Goal: Task Accomplishment & Management: Manage account settings

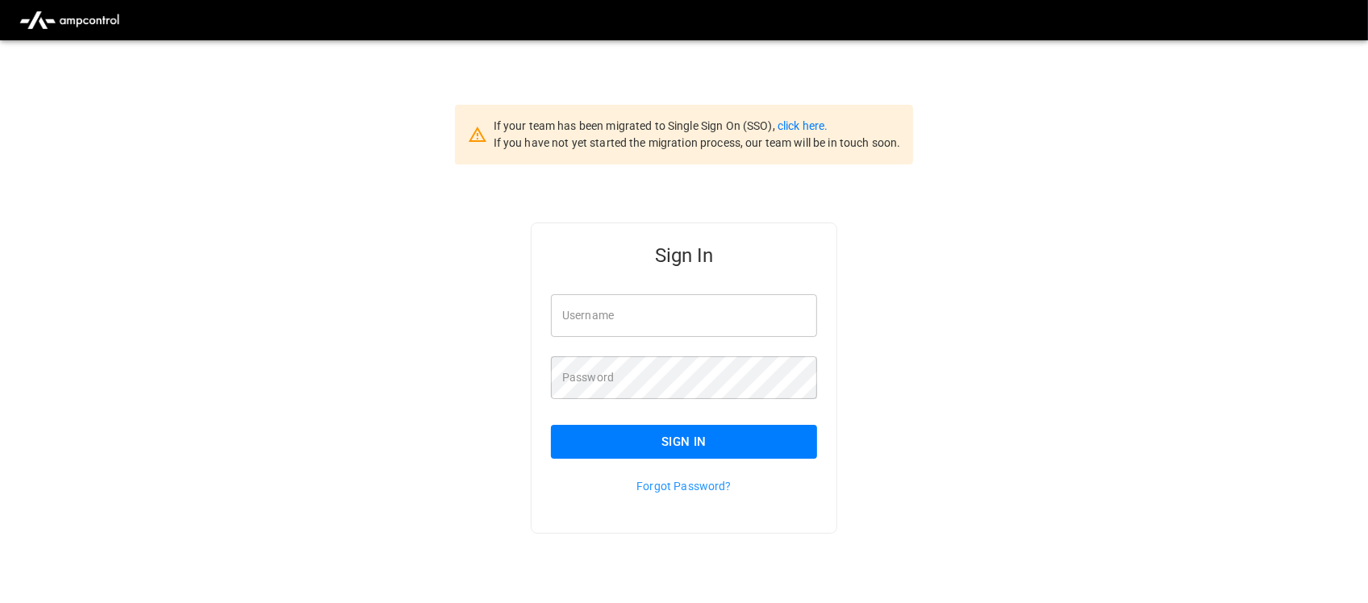
type input "**********"
click at [703, 315] on input "**********" at bounding box center [684, 315] width 266 height 43
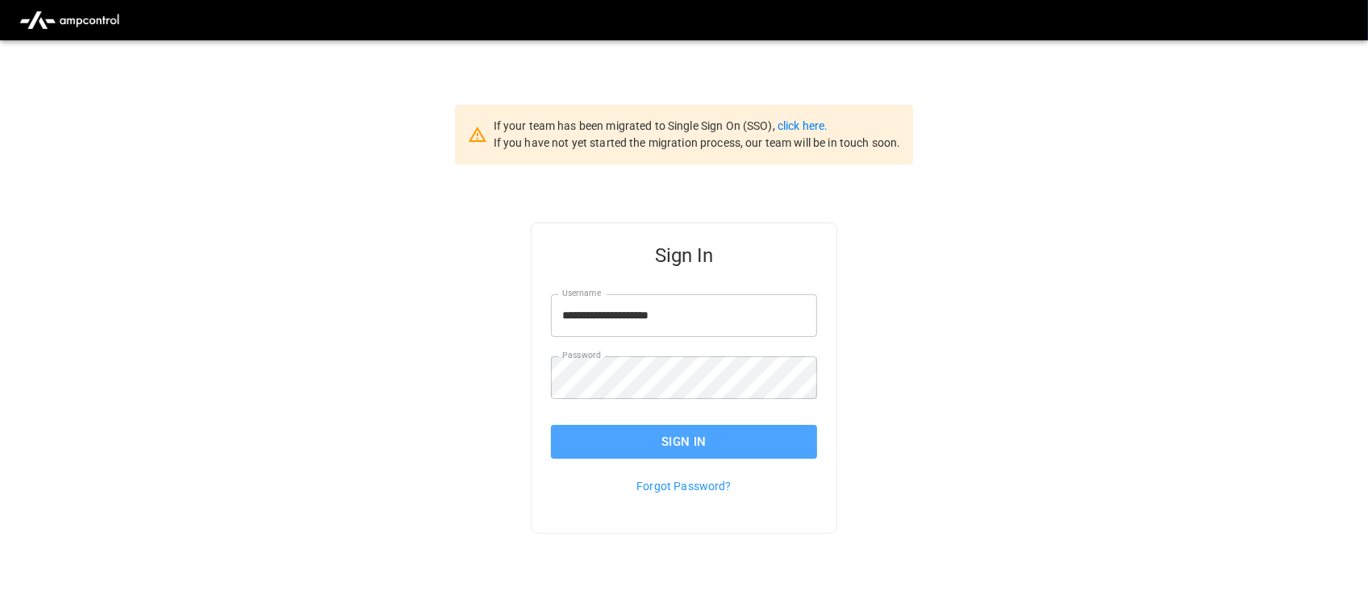
click at [696, 438] on button "Sign In" at bounding box center [684, 442] width 266 height 34
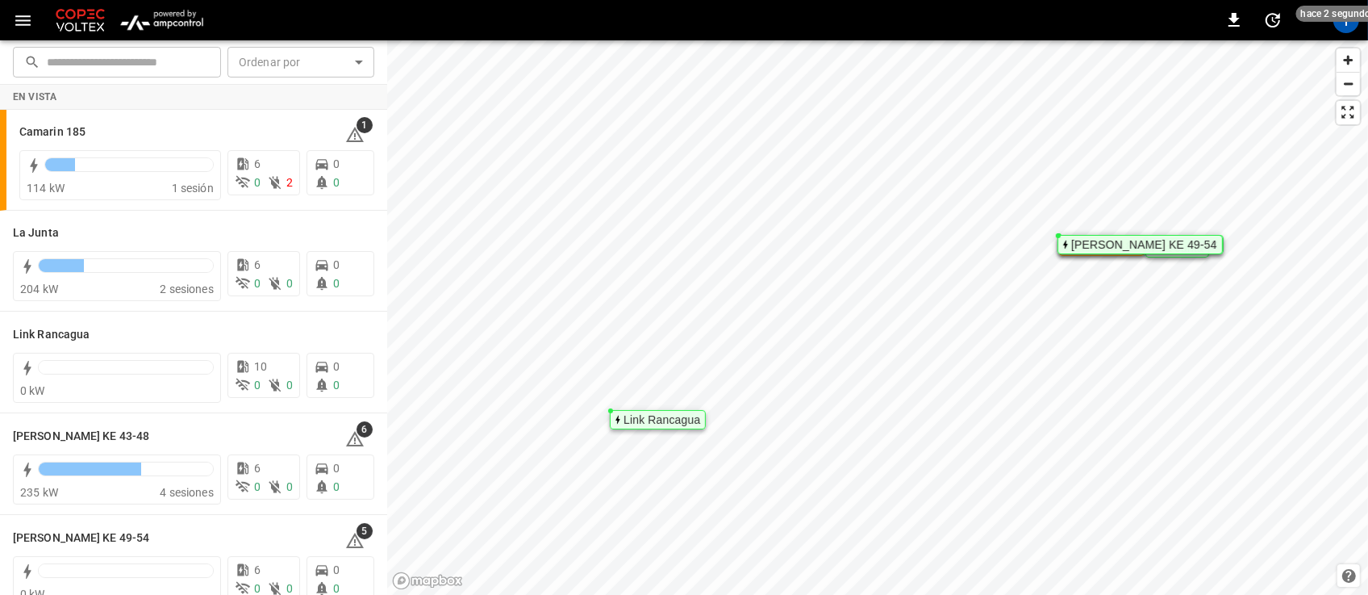
click at [163, 17] on img "menu" at bounding box center [162, 20] width 94 height 31
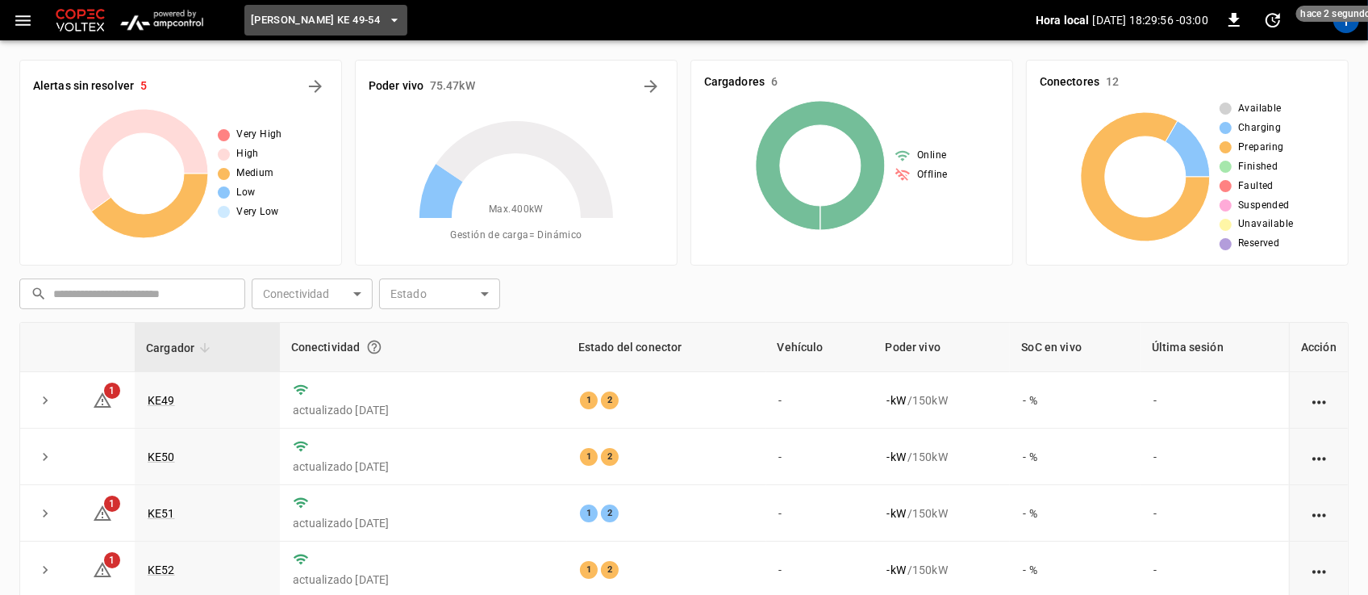
click at [386, 14] on icon "button" at bounding box center [394, 20] width 16 height 16
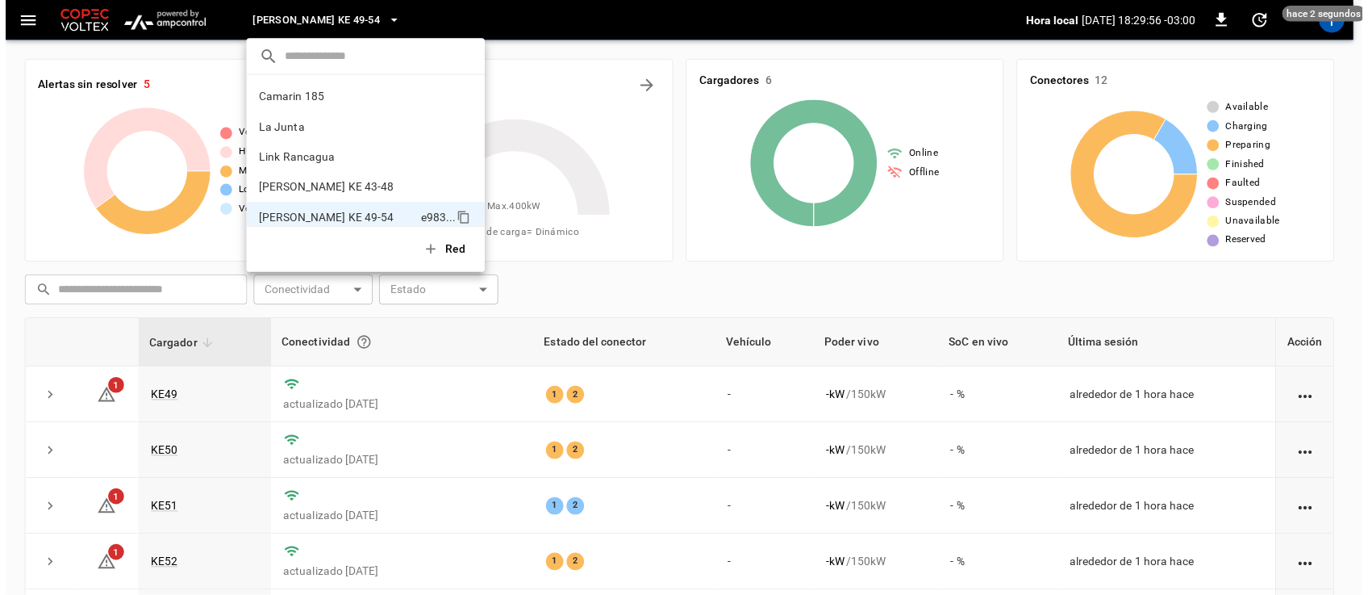
scroll to position [13, 0]
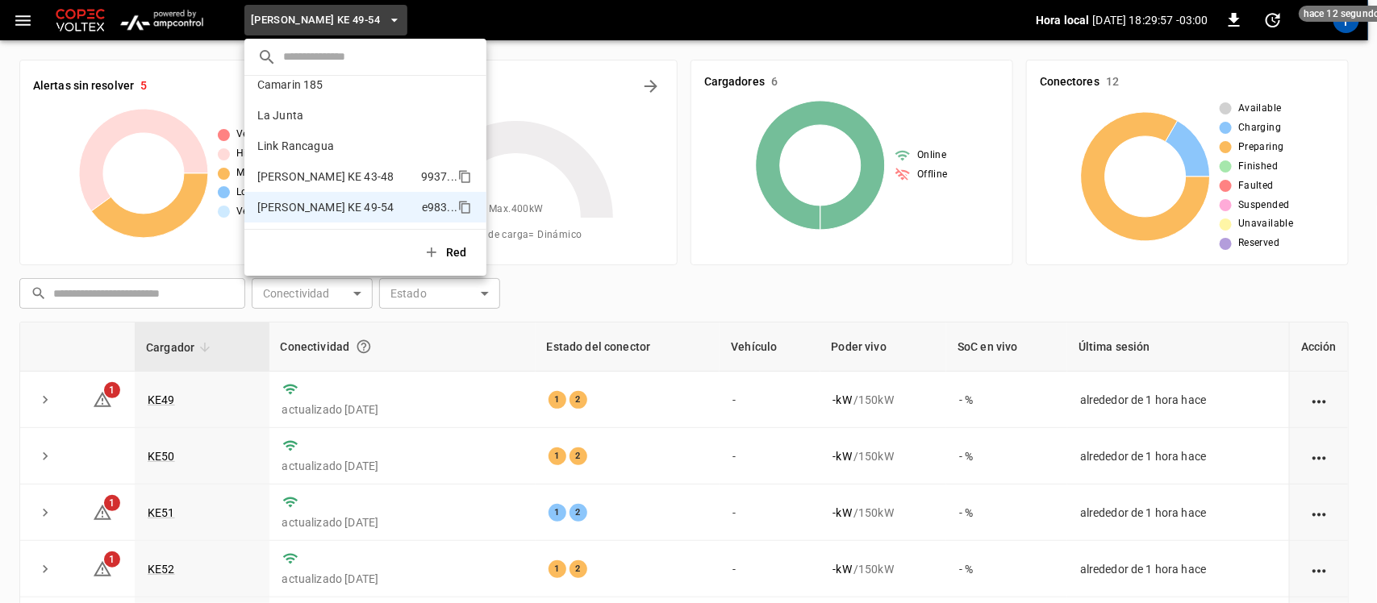
click at [341, 175] on p "Loza Colon KE 43-48" at bounding box center [335, 177] width 157 height 16
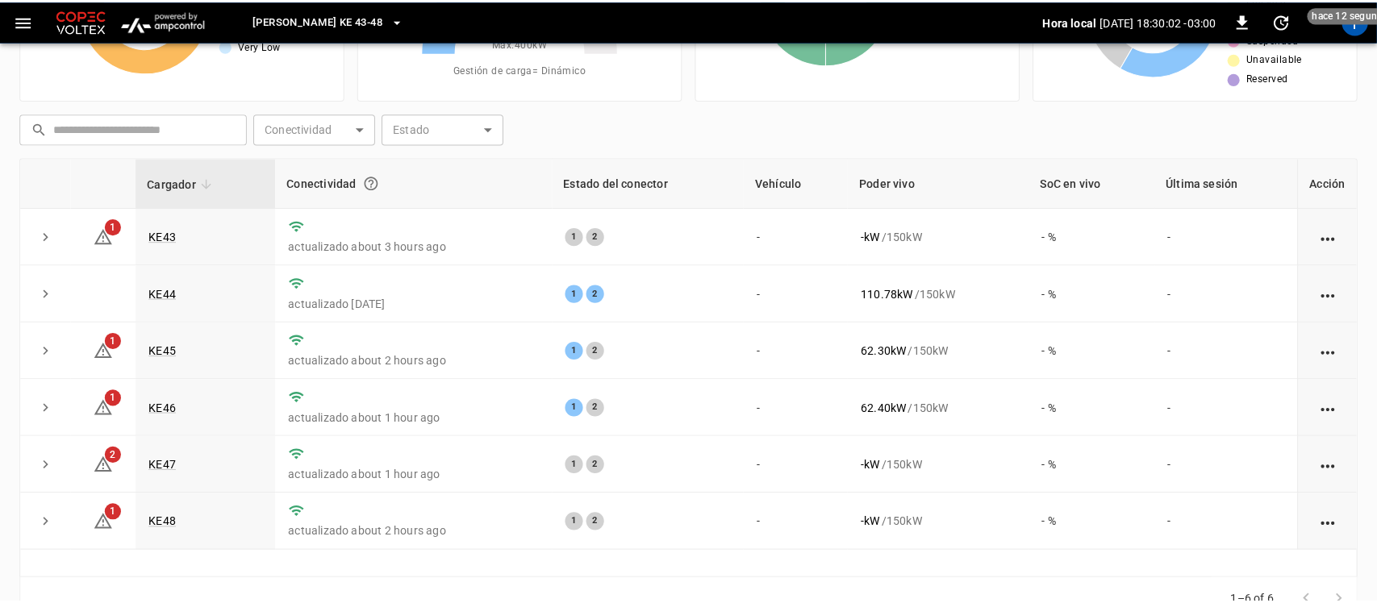
scroll to position [0, 0]
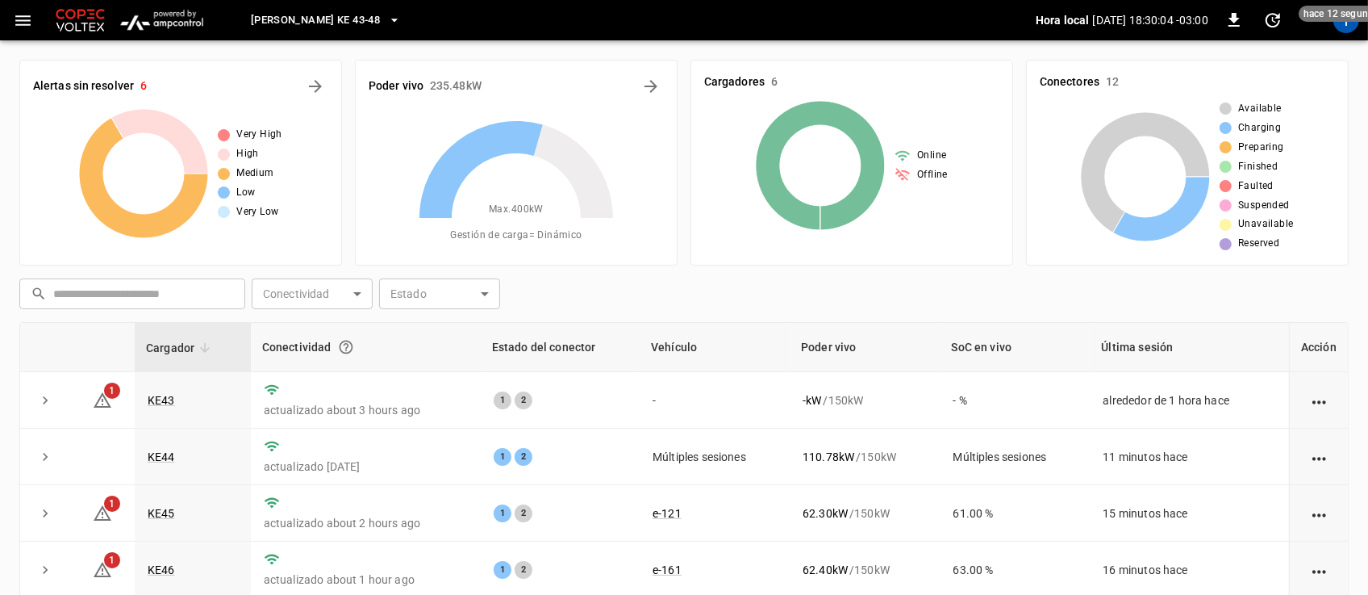
click at [386, 17] on icon "button" at bounding box center [394, 20] width 16 height 16
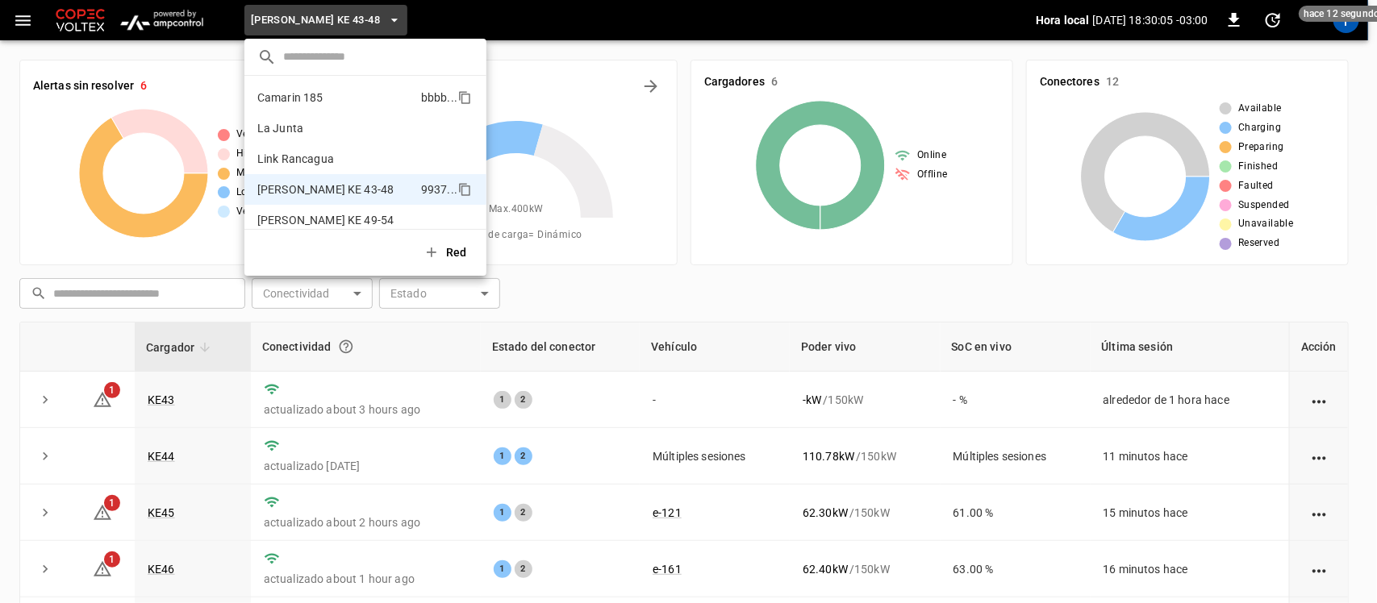
scroll to position [13, 0]
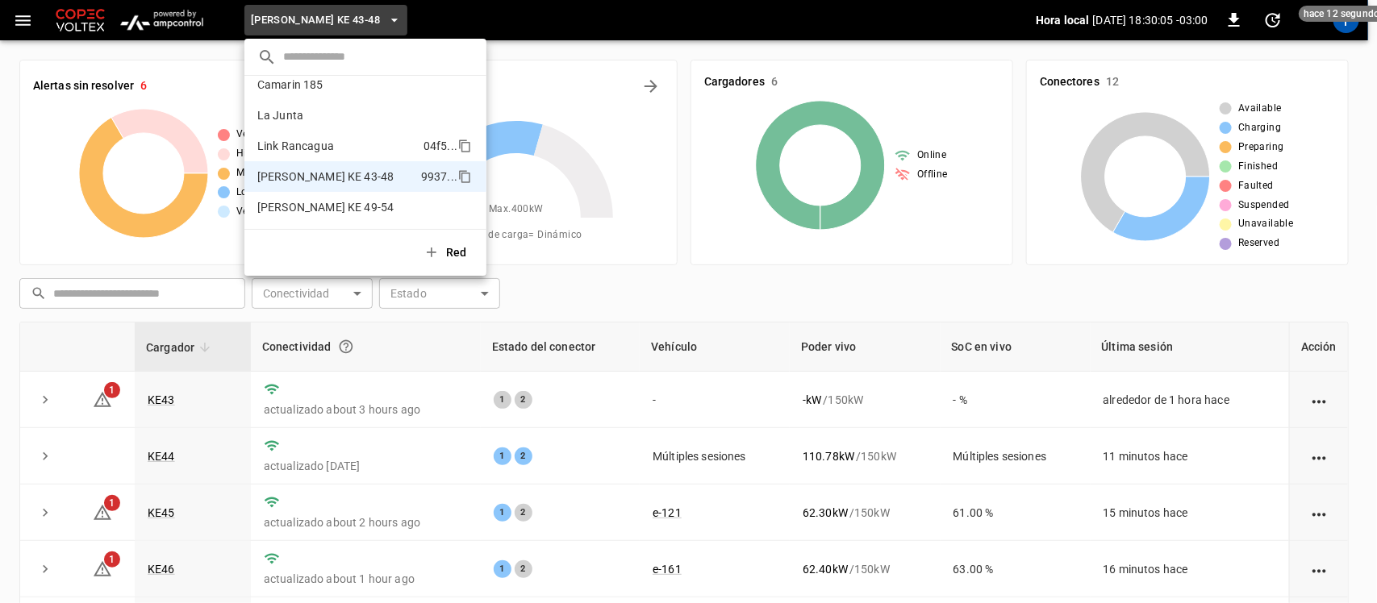
click at [340, 152] on p "Link Rancagua" at bounding box center [337, 146] width 160 height 16
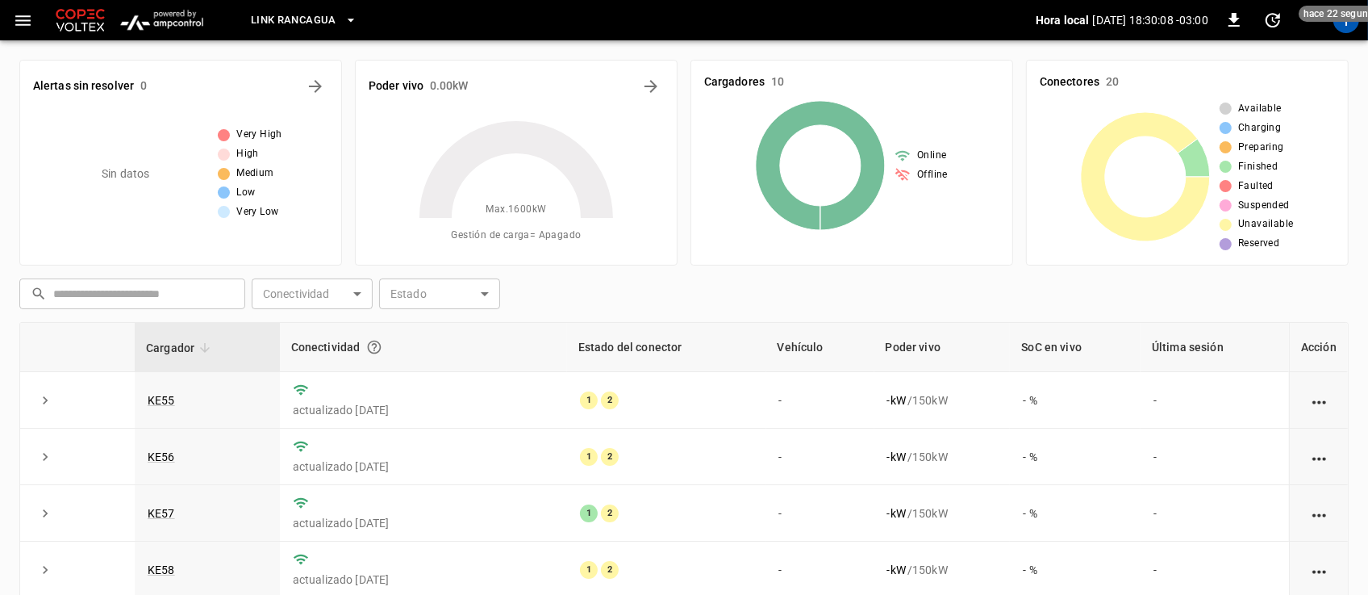
click at [351, 12] on icon "button" at bounding box center [351, 20] width 16 height 16
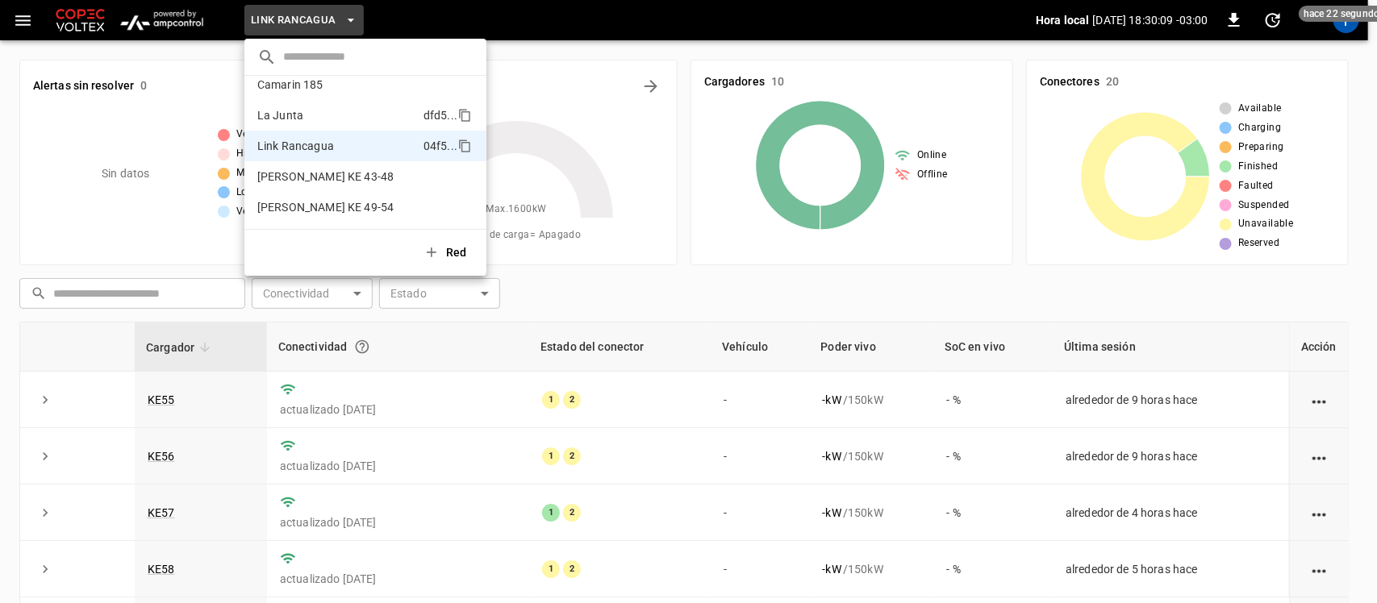
click at [311, 119] on p "La Junta" at bounding box center [337, 115] width 160 height 16
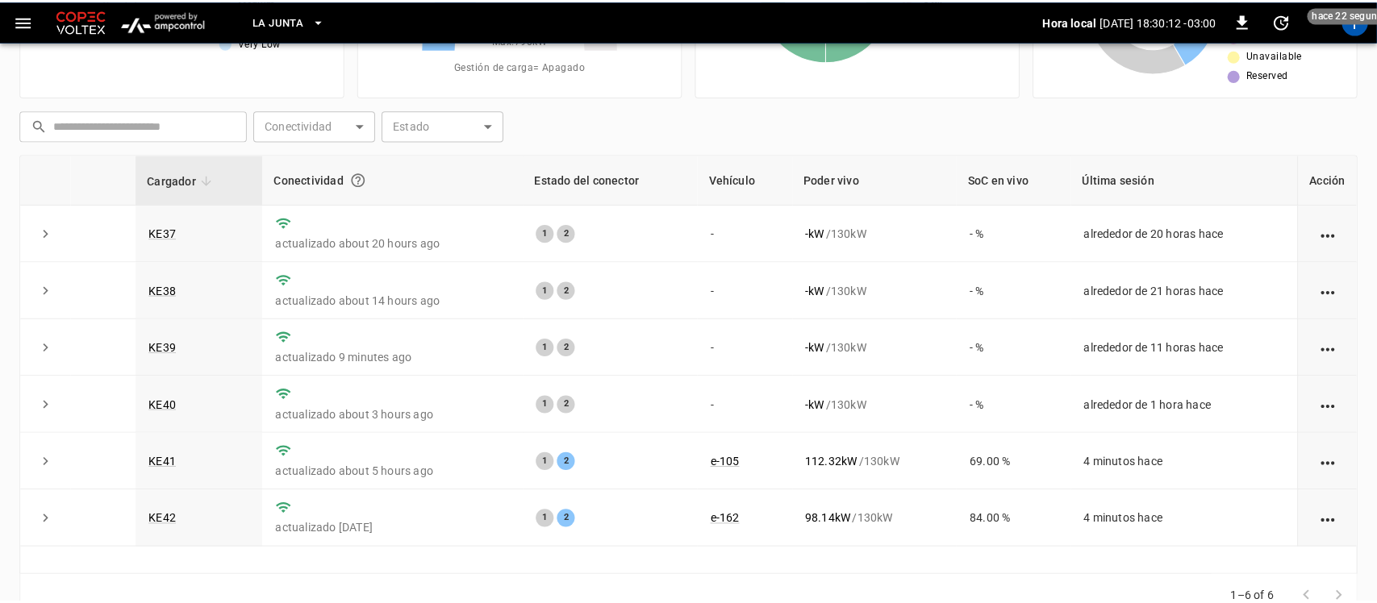
scroll to position [173, 0]
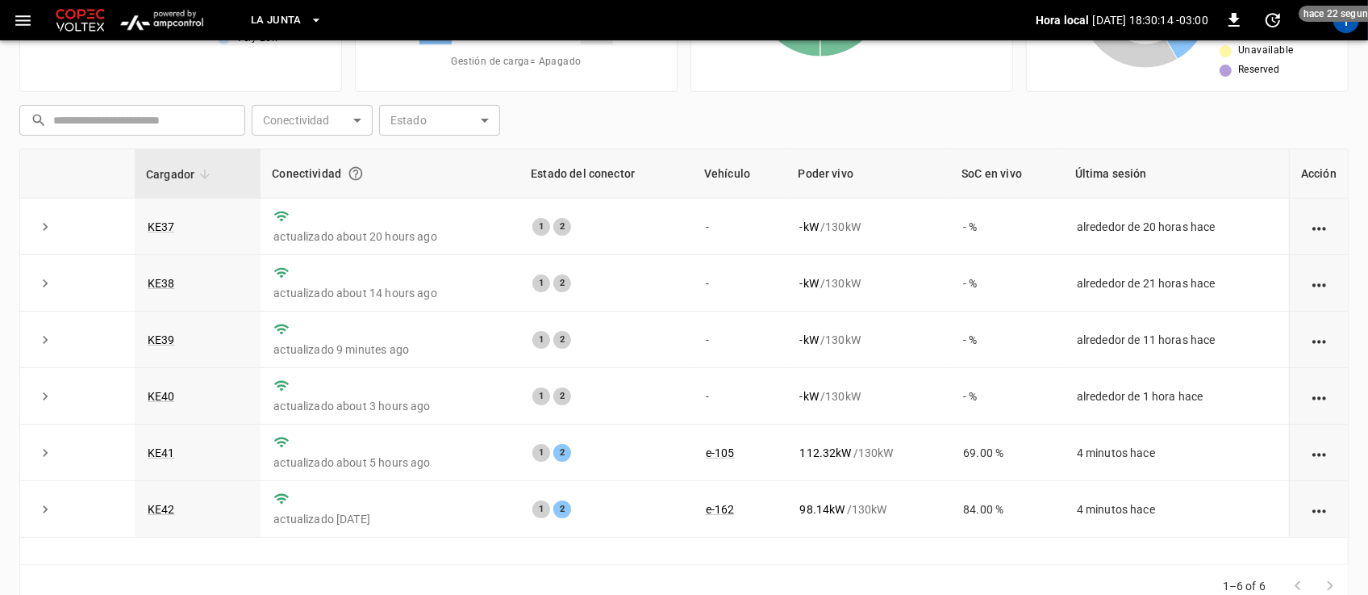
click at [315, 12] on icon "button" at bounding box center [316, 20] width 16 height 16
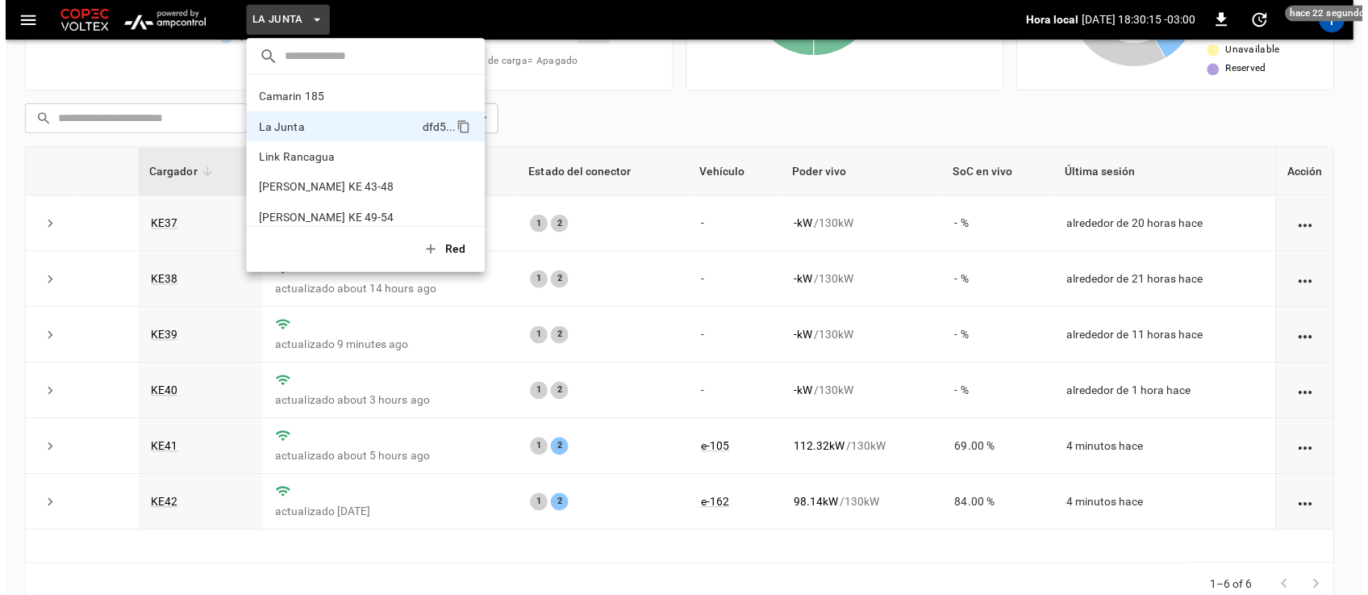
scroll to position [13, 0]
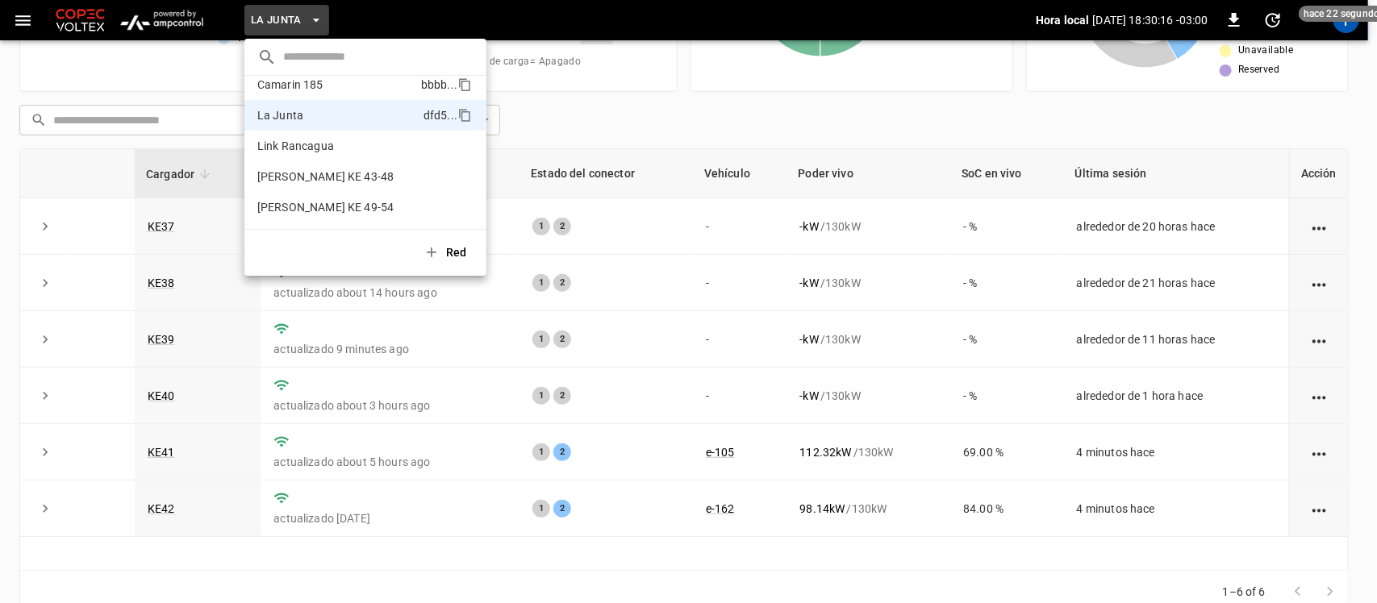
click at [279, 86] on p "Camarin 185" at bounding box center [335, 85] width 157 height 16
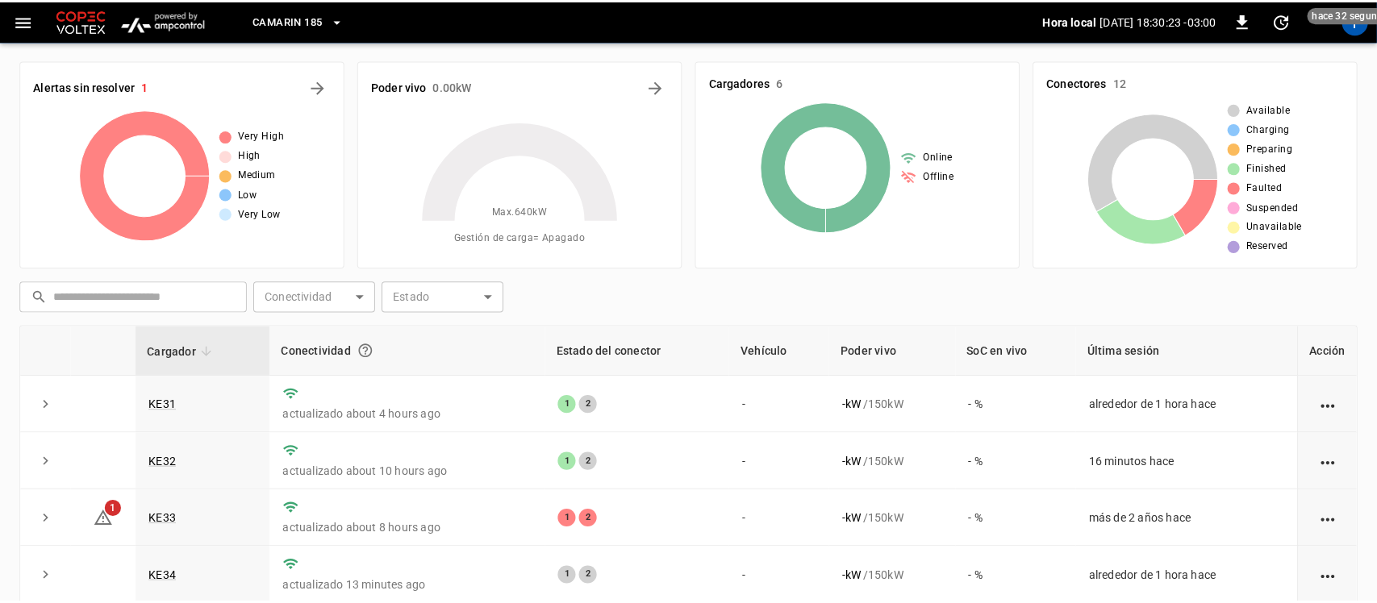
scroll to position [0, 0]
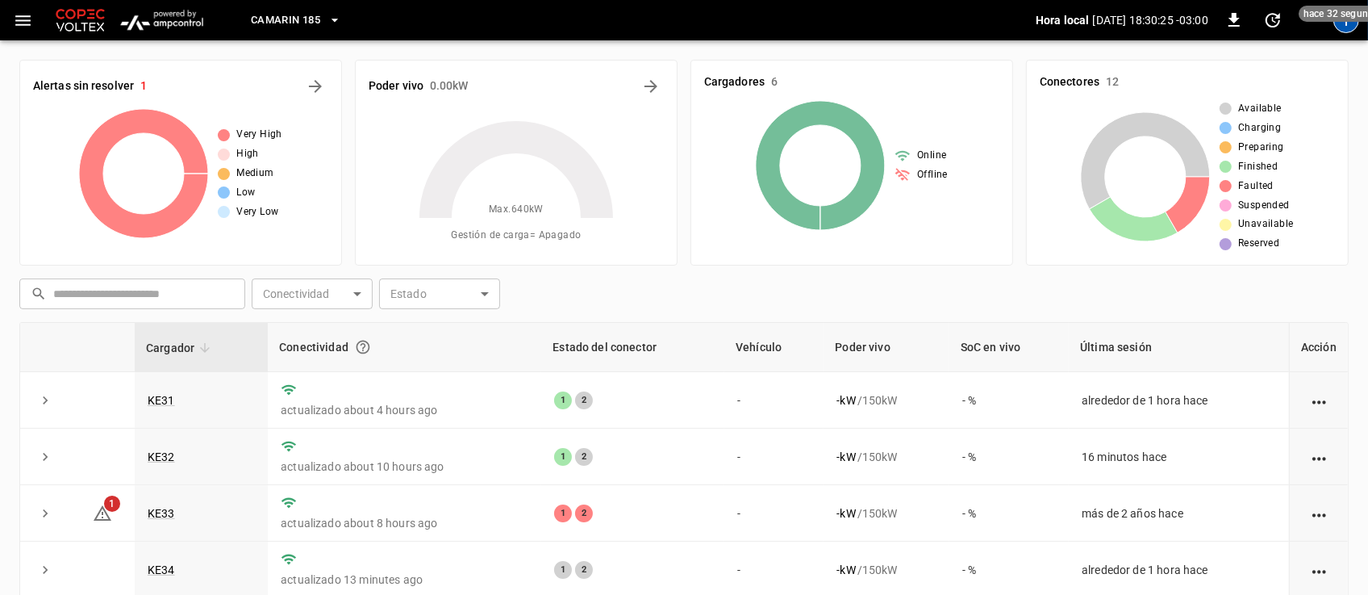
click at [1343, 30] on div "T" at bounding box center [1347, 20] width 26 height 26
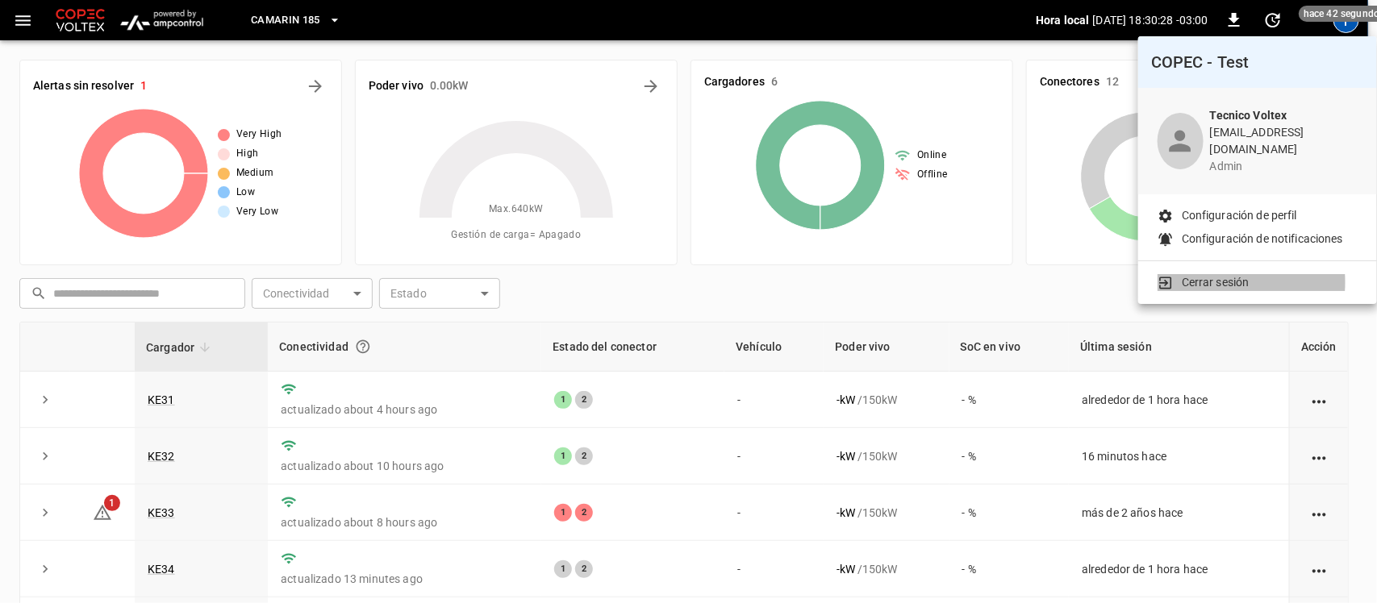
click at [1198, 274] on p "Cerrar sesión" at bounding box center [1216, 282] width 68 height 17
